Goal: Task Accomplishment & Management: Manage account settings

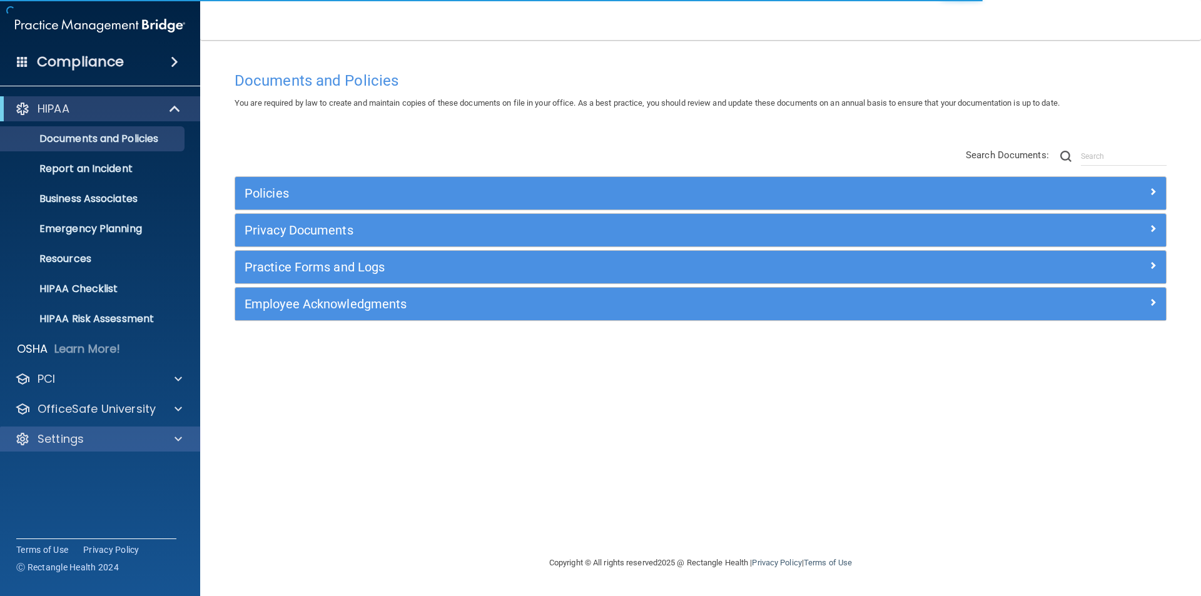
click at [138, 427] on div "Settings" at bounding box center [100, 439] width 201 height 25
click at [143, 440] on div "Settings" at bounding box center [83, 439] width 155 height 15
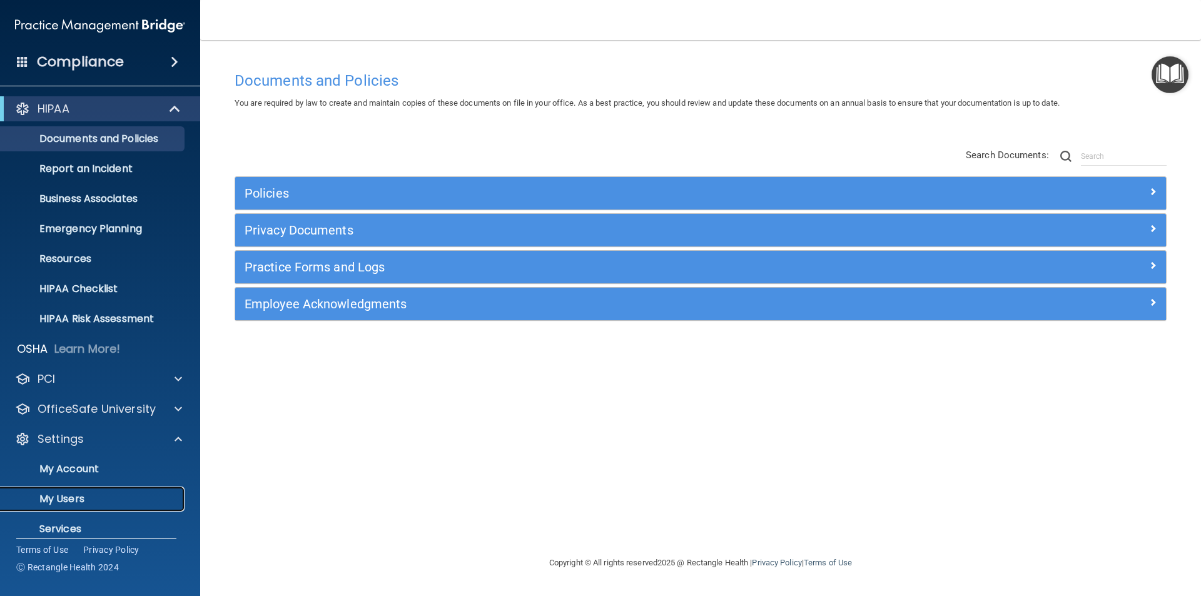
click at [63, 502] on p "My Users" at bounding box center [93, 499] width 171 height 13
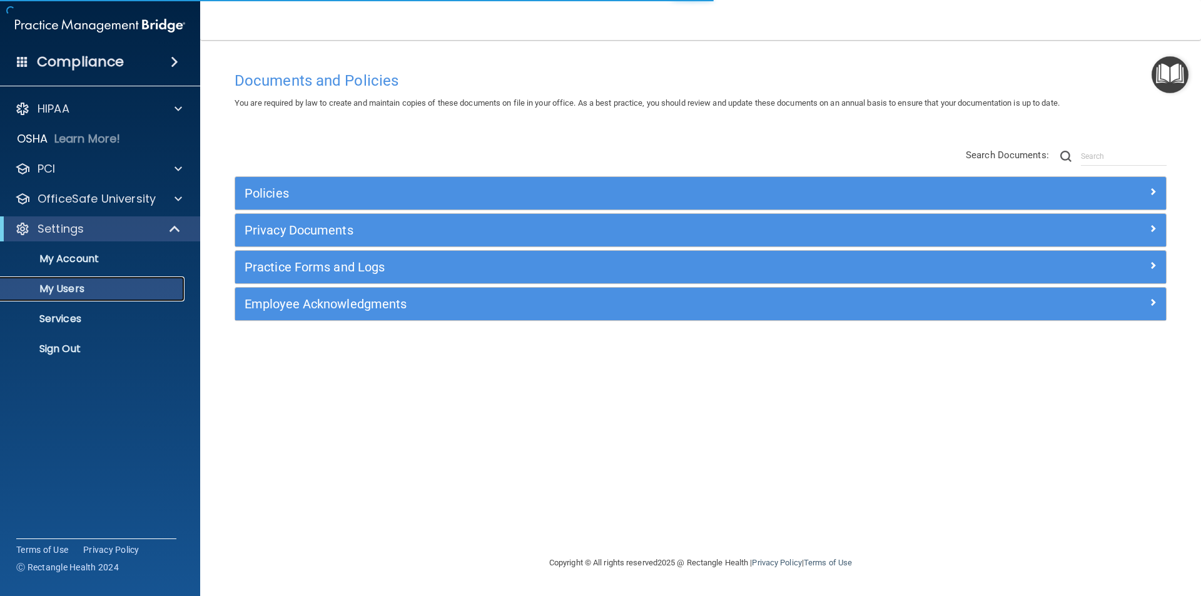
select select "20"
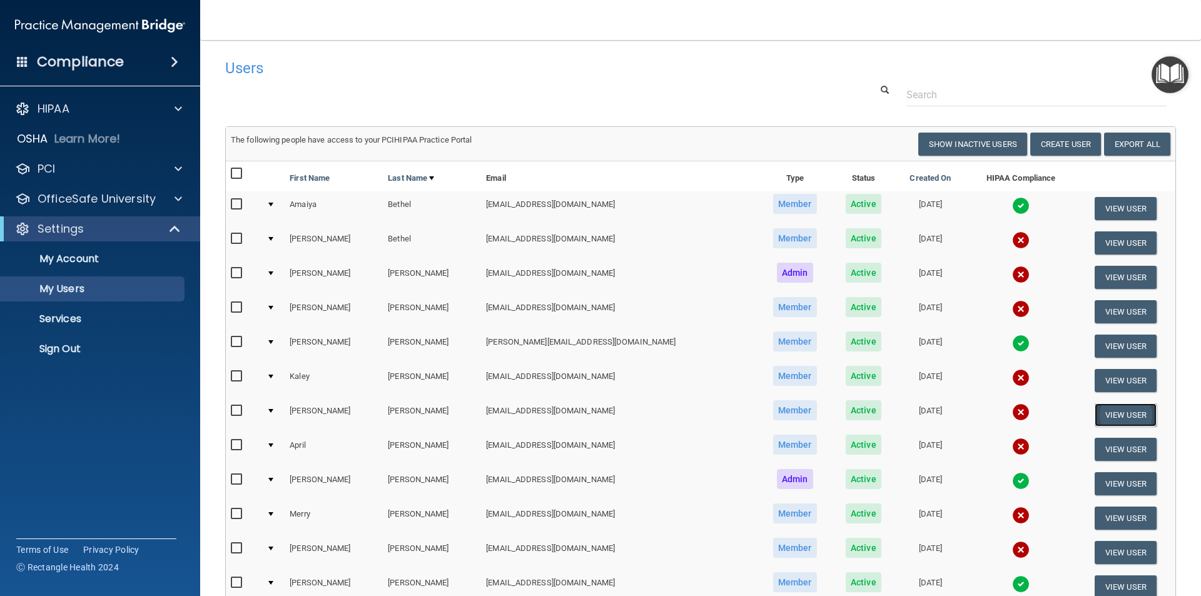
click at [1110, 416] on button "View User" at bounding box center [1126, 414] width 62 height 23
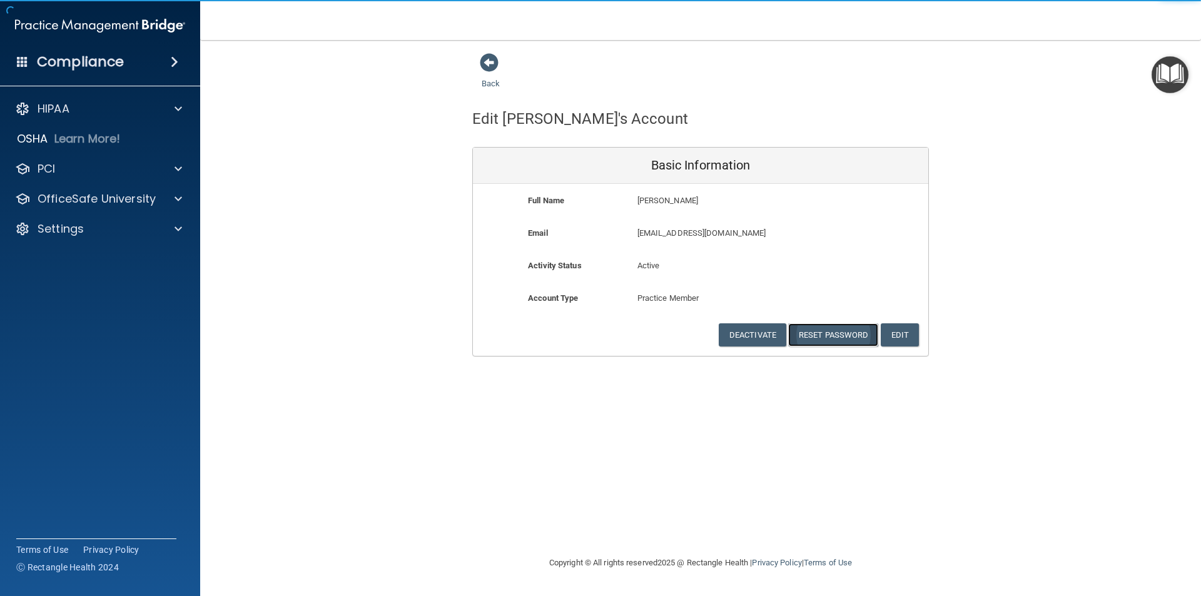
click at [806, 335] on button "Reset Password" at bounding box center [833, 334] width 90 height 23
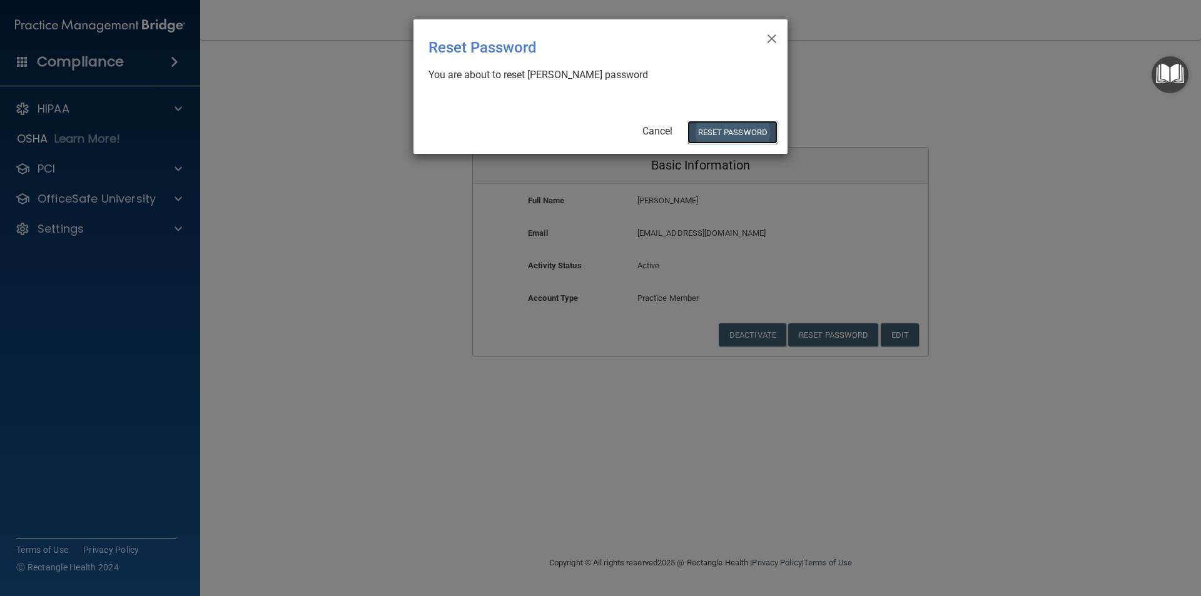
click at [722, 139] on button "Reset Password" at bounding box center [732, 132] width 90 height 23
click at [729, 129] on button "Reset Password" at bounding box center [732, 132] width 90 height 23
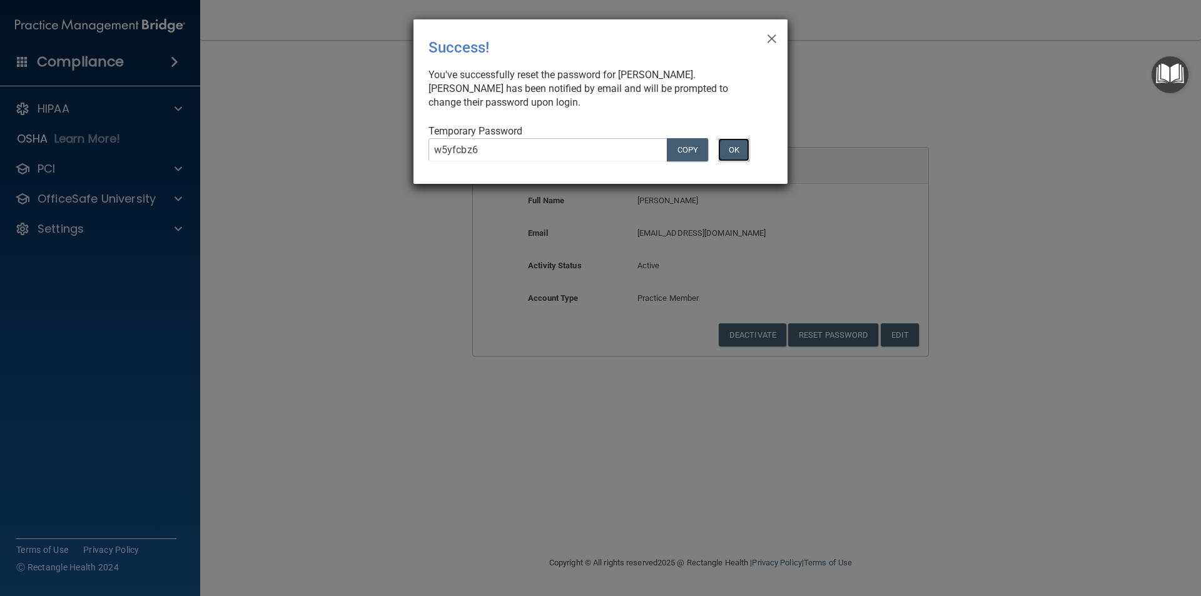
click at [738, 149] on button "OK" at bounding box center [733, 149] width 31 height 23
click at [731, 154] on button "OK" at bounding box center [733, 149] width 31 height 23
